Goal: Navigation & Orientation: Understand site structure

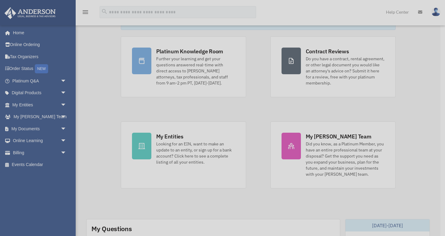
scroll to position [47, 0]
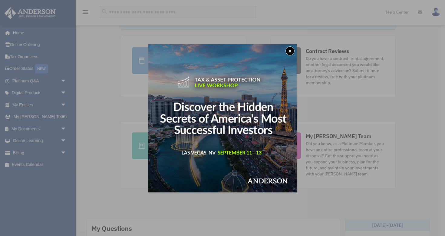
click at [290, 48] on button "x" at bounding box center [289, 50] width 9 height 9
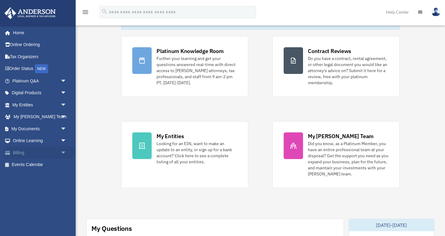
click at [48, 152] on link "Billing arrow_drop_down" at bounding box center [39, 152] width 71 height 12
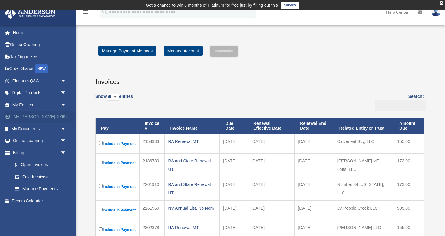
click at [44, 116] on link "My Anderson Team arrow_drop_down" at bounding box center [39, 117] width 71 height 12
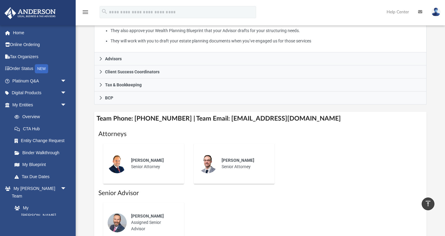
scroll to position [162, 0]
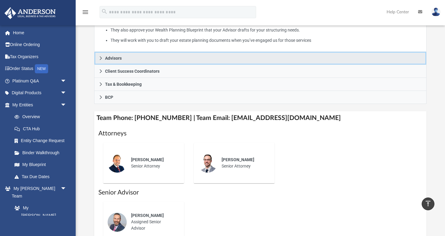
click at [172, 55] on link "Advisors" at bounding box center [260, 58] width 332 height 13
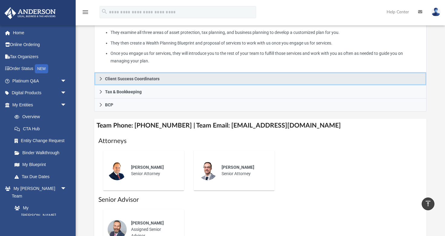
click at [164, 78] on link "Client Success Coordinators" at bounding box center [260, 78] width 332 height 13
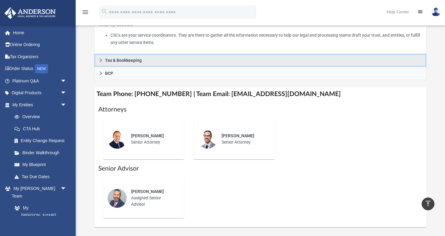
click at [164, 60] on link "Tax & Bookkeeping" at bounding box center [260, 60] width 332 height 13
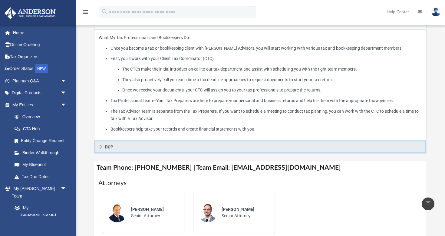
click at [168, 146] on link "BCP" at bounding box center [260, 146] width 332 height 13
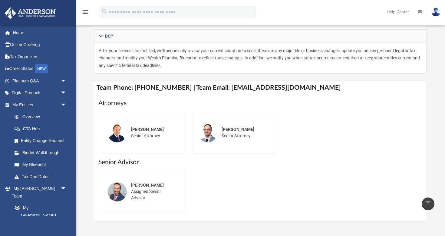
click at [239, 216] on div "Corey Posgay Assigned Senior Advisor" at bounding box center [260, 216] width 324 height 0
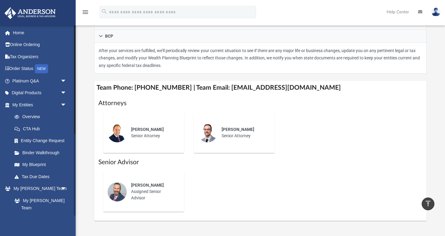
click at [33, 214] on link "[PERSON_NAME] System" at bounding box center [41, 223] width 67 height 19
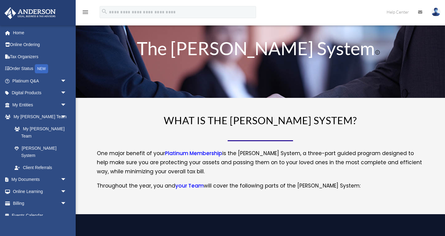
scroll to position [13, 0]
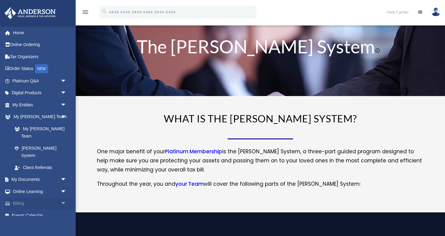
click at [39, 197] on link "Billing arrow_drop_down" at bounding box center [39, 203] width 71 height 12
click at [27, 32] on link "Home" at bounding box center [39, 33] width 71 height 12
click at [18, 33] on link "Home" at bounding box center [39, 33] width 71 height 12
